Goal: Task Accomplishment & Management: Manage account settings

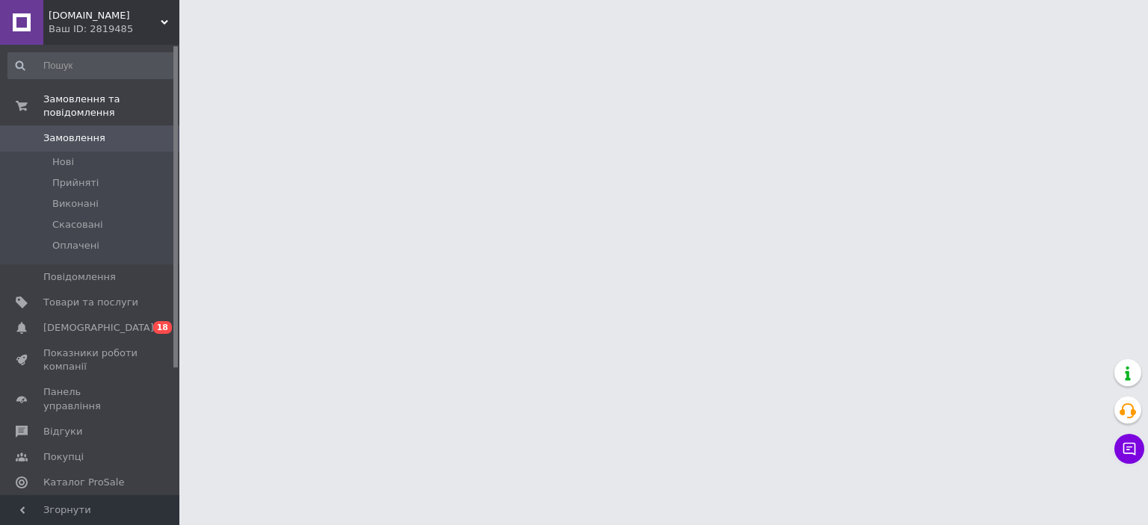
click at [108, 321] on span "[DEMOGRAPHIC_DATA]" at bounding box center [90, 327] width 95 height 13
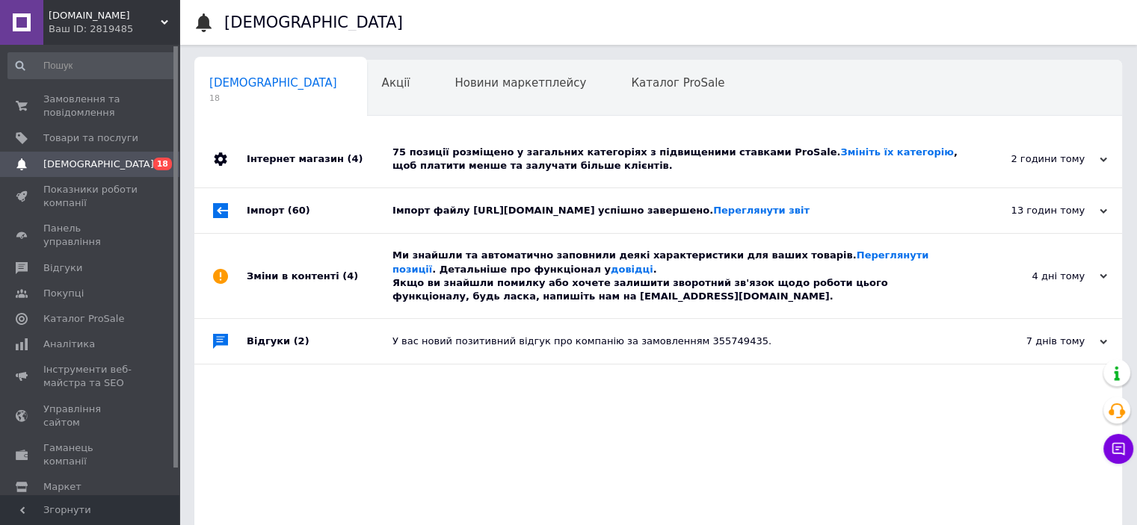
click at [390, 330] on div "Відгуки (2)" at bounding box center [320, 341] width 146 height 45
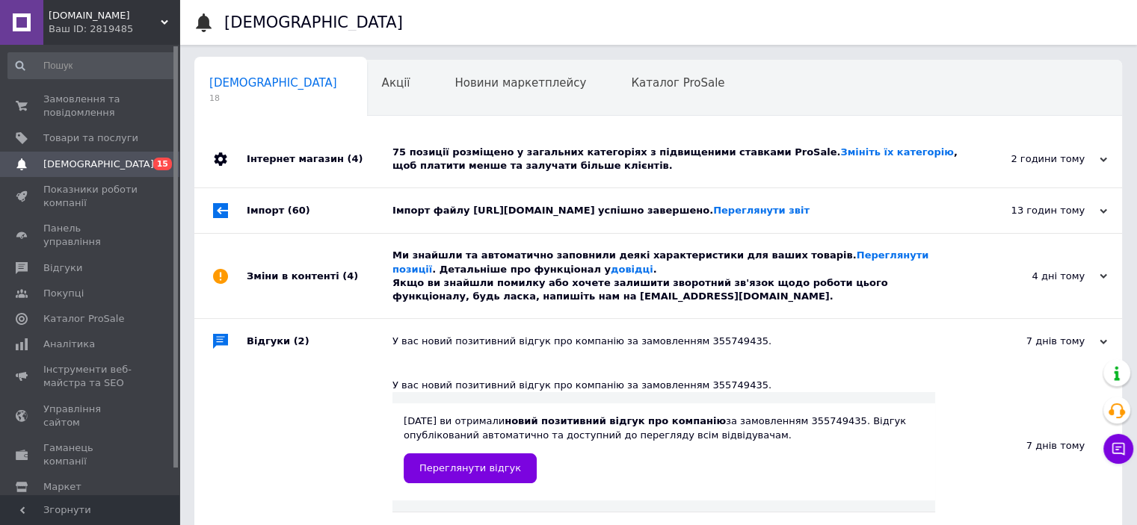
click at [95, 161] on span "[DEMOGRAPHIC_DATA]" at bounding box center [98, 164] width 111 height 13
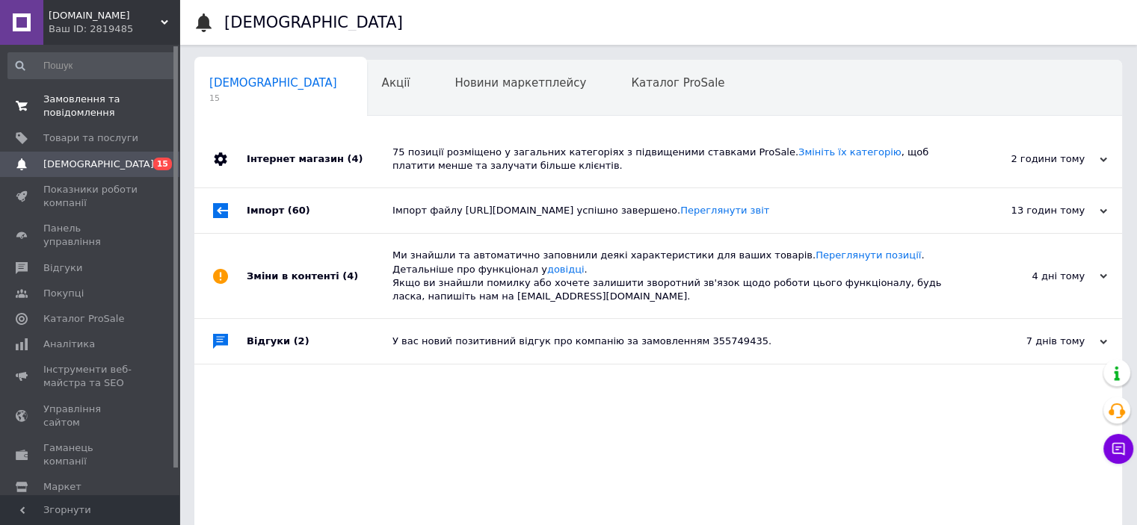
click at [90, 103] on span "Замовлення та повідомлення" at bounding box center [90, 106] width 95 height 27
